Goal: Navigation & Orientation: Find specific page/section

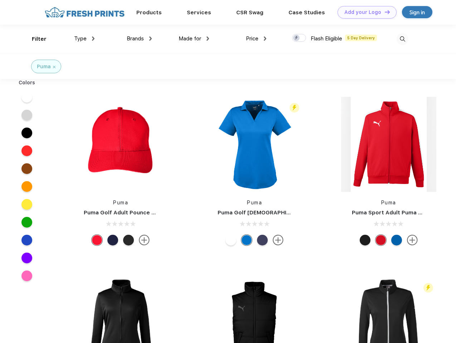
scroll to position [0, 0]
click at [364, 12] on link "Add your Logo Design Tool" at bounding box center [366, 12] width 59 height 13
click at [0, 0] on div "Design Tool" at bounding box center [0, 0] width 0 height 0
click at [384, 12] on link "Add your Logo Design Tool" at bounding box center [366, 12] width 59 height 13
click at [34, 39] on div "Filter" at bounding box center [39, 39] width 15 height 8
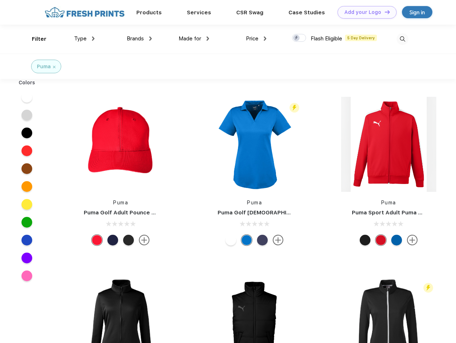
click at [84, 39] on span "Type" at bounding box center [80, 38] width 13 height 6
click at [139, 39] on span "Brands" at bounding box center [135, 38] width 17 height 6
click at [194, 39] on span "Made for" at bounding box center [189, 38] width 23 height 6
click at [256, 39] on span "Price" at bounding box center [252, 38] width 13 height 6
click at [299, 38] on div at bounding box center [299, 38] width 14 height 8
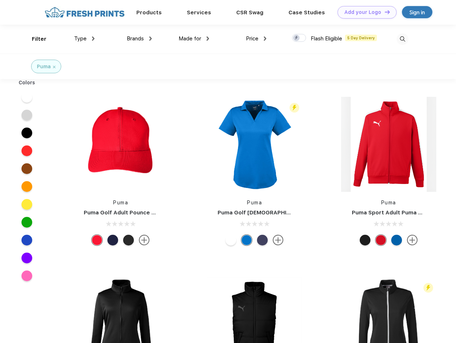
click at [296, 38] on input "checkbox" at bounding box center [294, 36] width 5 height 5
click at [402, 39] on img at bounding box center [402, 39] width 12 height 12
